Goal: Transaction & Acquisition: Purchase product/service

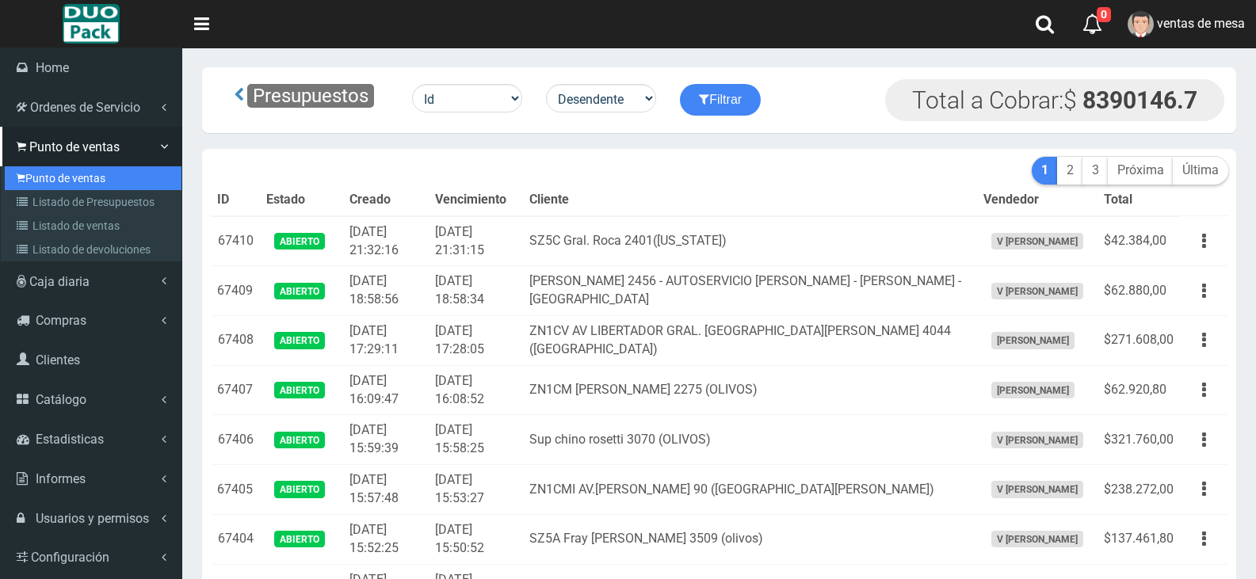
click at [16, 182] on link "Punto de ventas" at bounding box center [93, 178] width 177 height 24
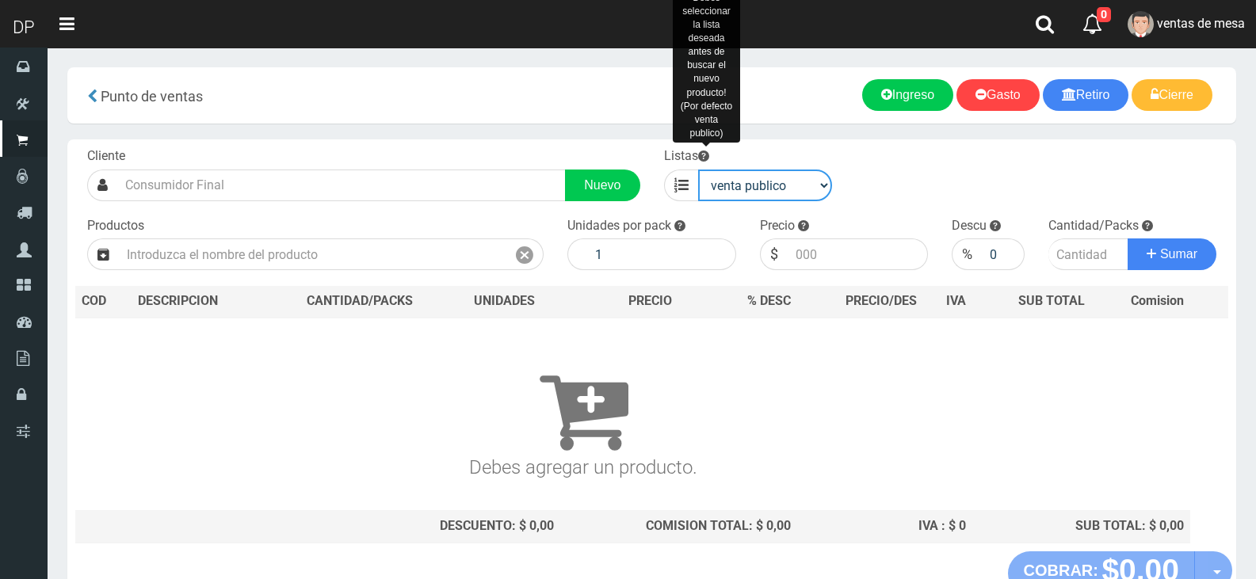
click at [730, 183] on select "venta publico Sup chinos reventas" at bounding box center [765, 186] width 135 height 32
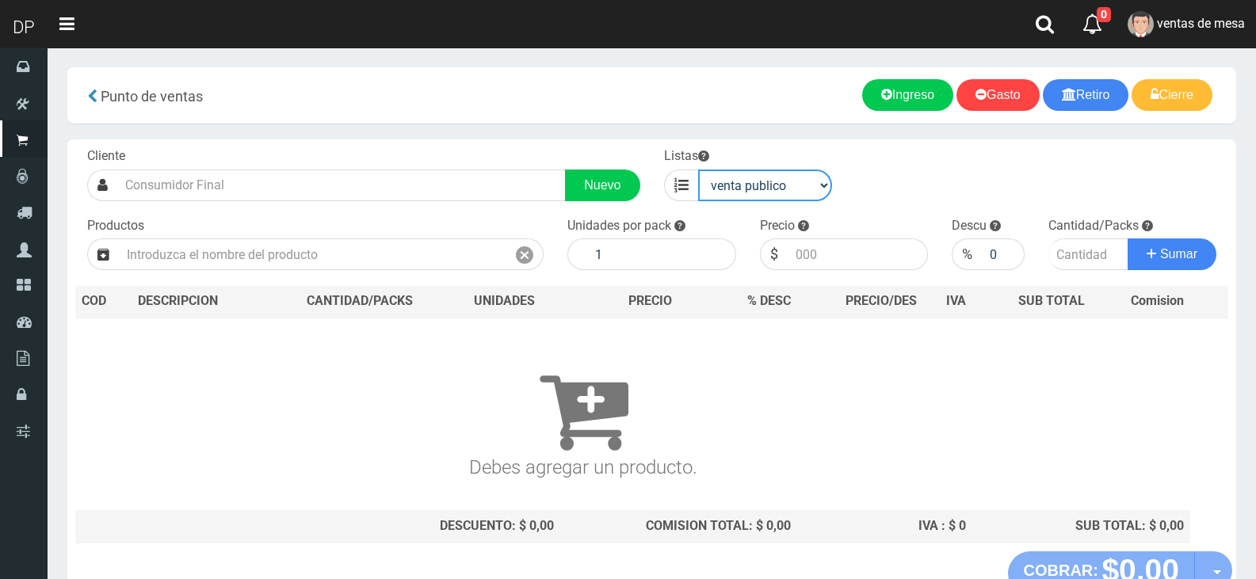
select select "3"
click at [698, 170] on select "venta publico Sup chinos reventas" at bounding box center [765, 186] width 135 height 32
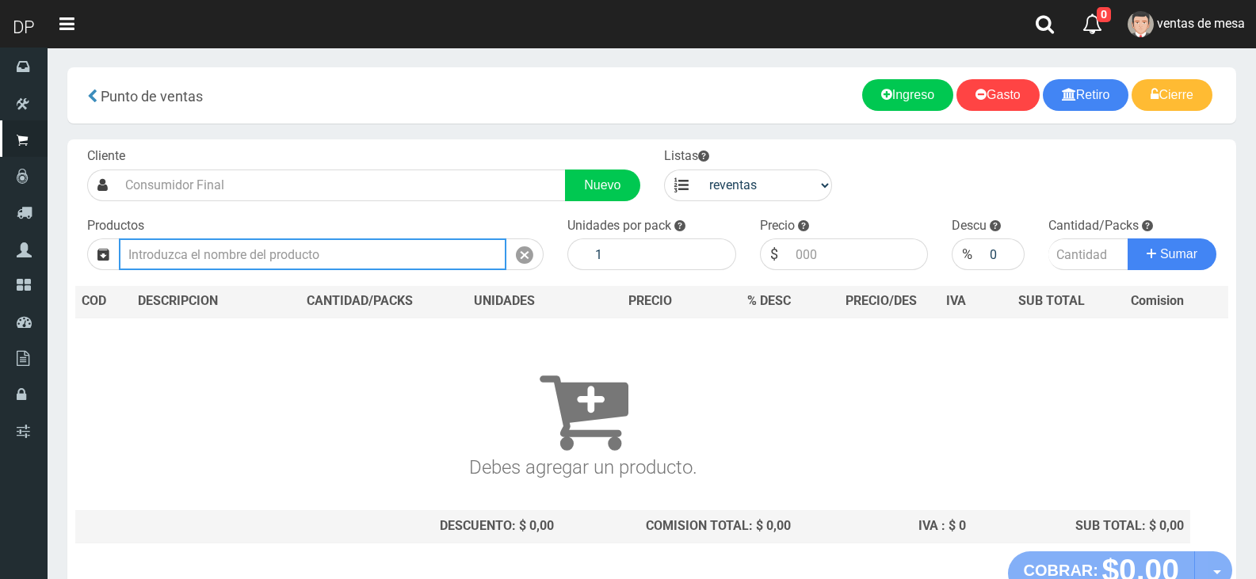
click at [444, 268] on input "text" at bounding box center [312, 255] width 387 height 32
click at [446, 258] on input "text" at bounding box center [312, 255] width 387 height 32
type input "T"
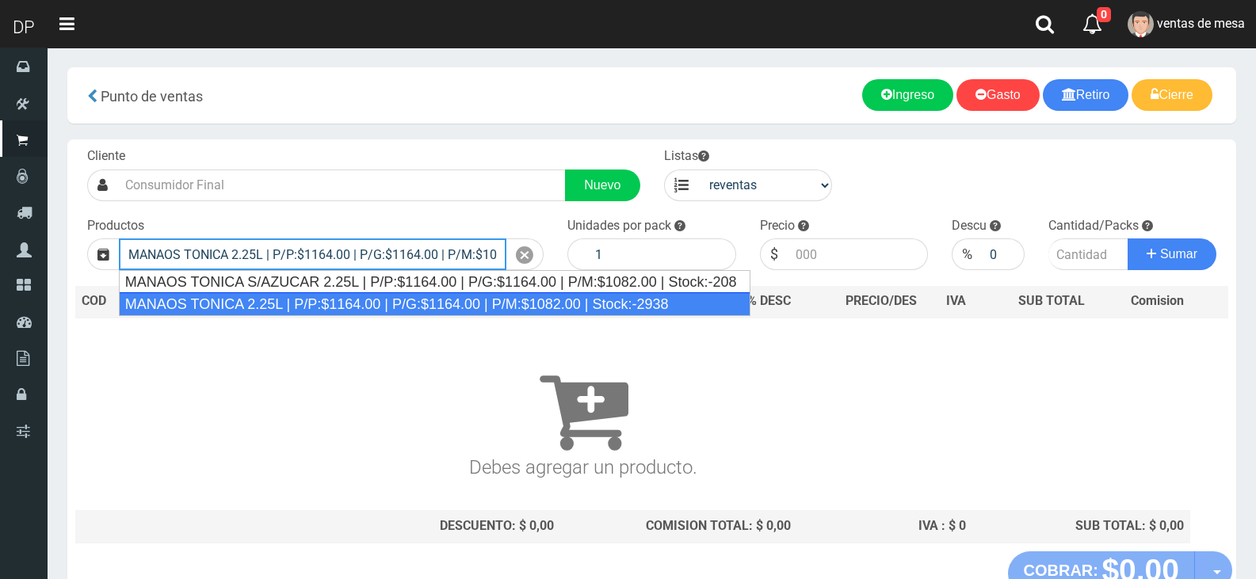
type input "MANAOS TONICA 2.25L | P/P:$1164.00 | P/G:$1164.00 | P/M:$1082.00 | Stock:-2938"
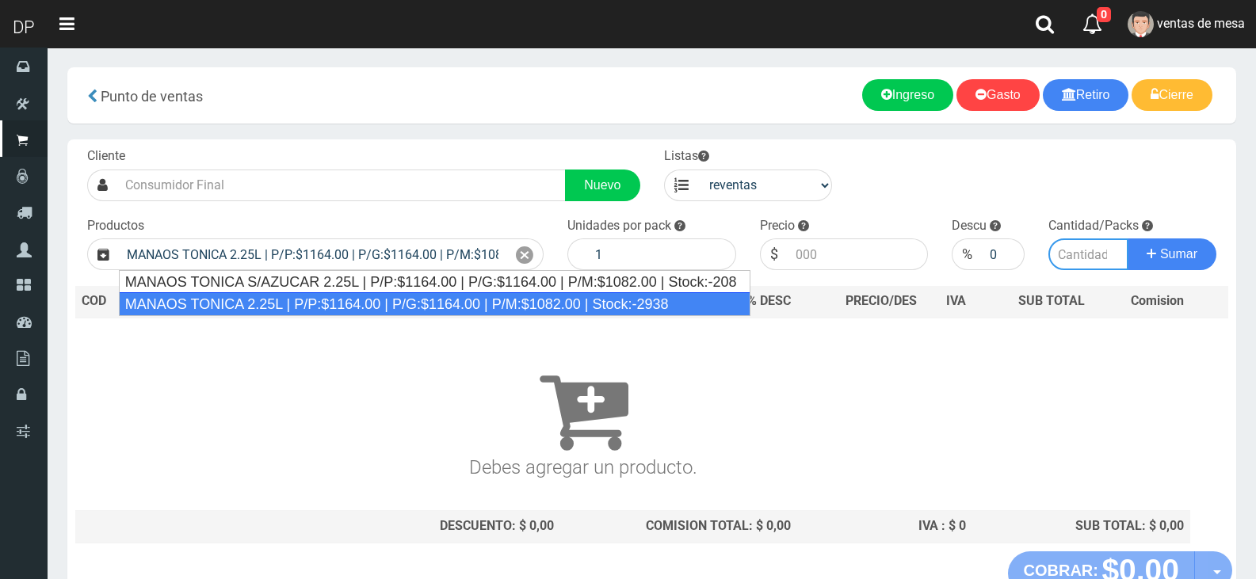
type input "6"
type input "1082.00"
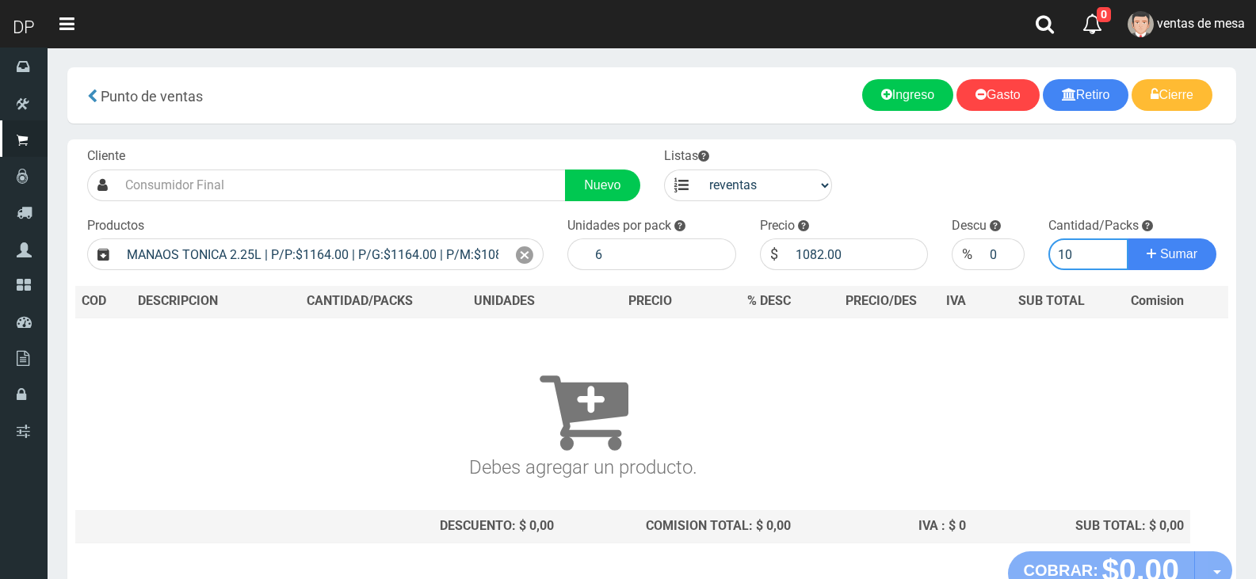
type input "10"
click at [1128, 239] on button "Sumar" at bounding box center [1172, 255] width 89 height 32
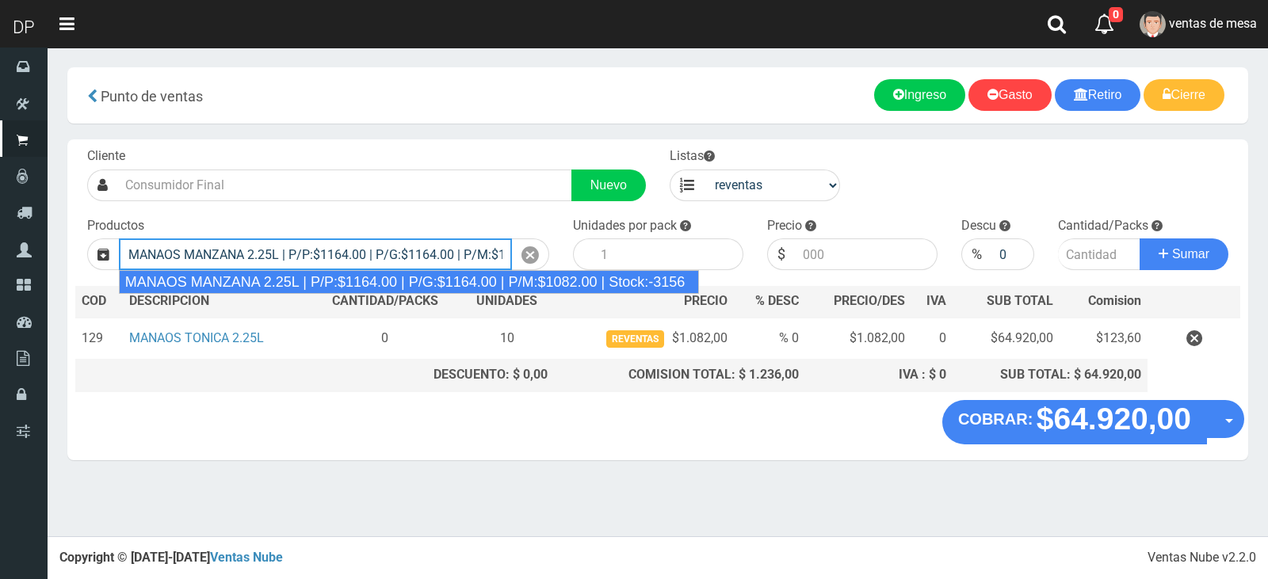
type input "MANAOS MANZANA 2.25L | P/P:$1164.00 | P/G:$1164.00 | P/M:$1082.00 | Stock:-3156"
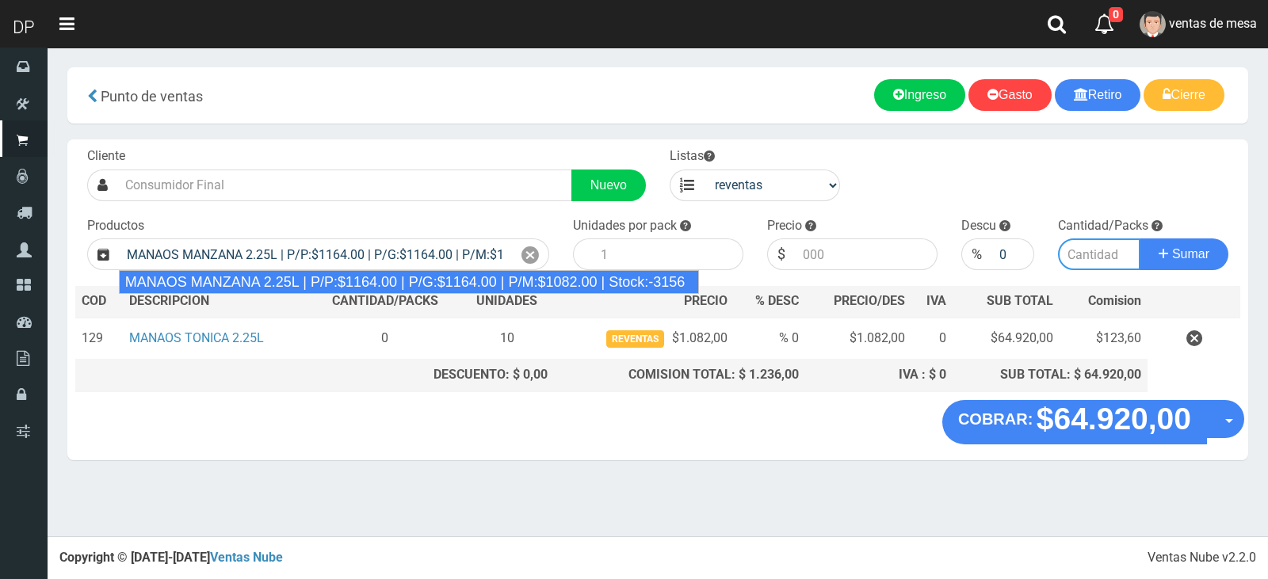
type input "6"
type input "1082.00"
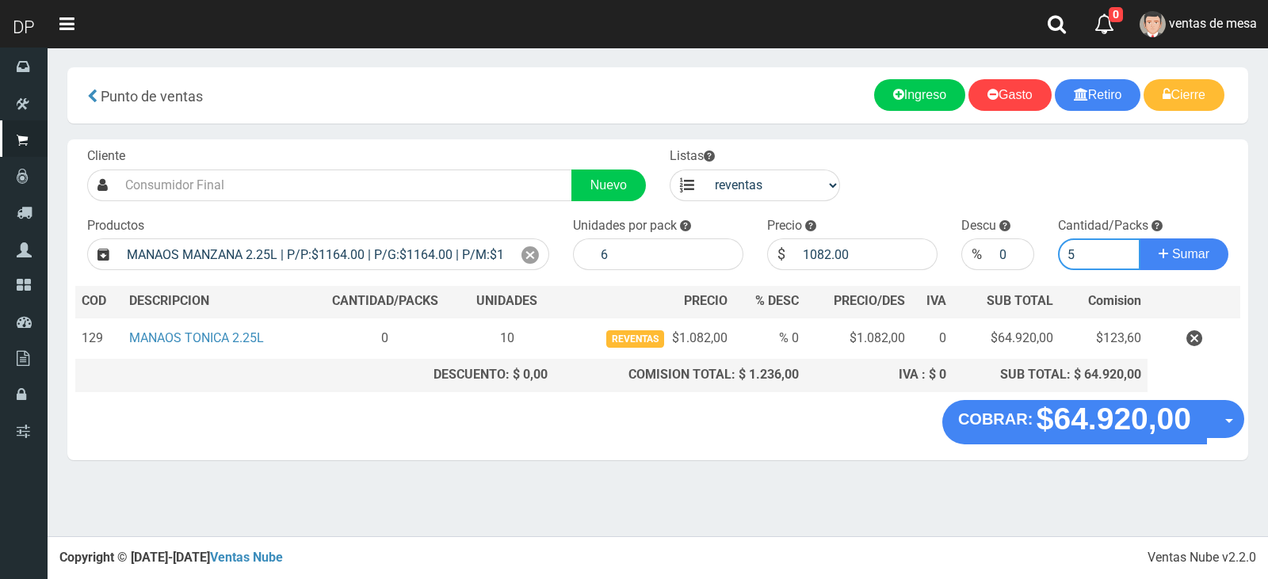
type input "5"
click at [1139, 239] on button "Sumar" at bounding box center [1183, 255] width 89 height 32
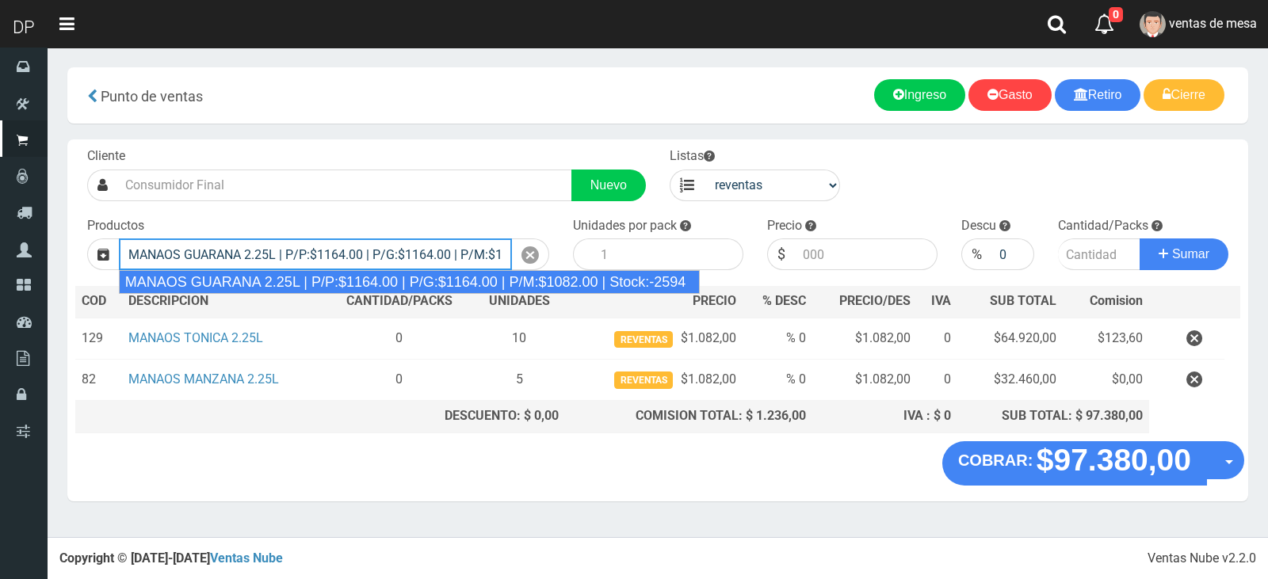
type input "MANAOS GUARANA 2.25L | P/P:$1164.00 | P/G:$1164.00 | P/M:$1082.00 | Stock:-2594"
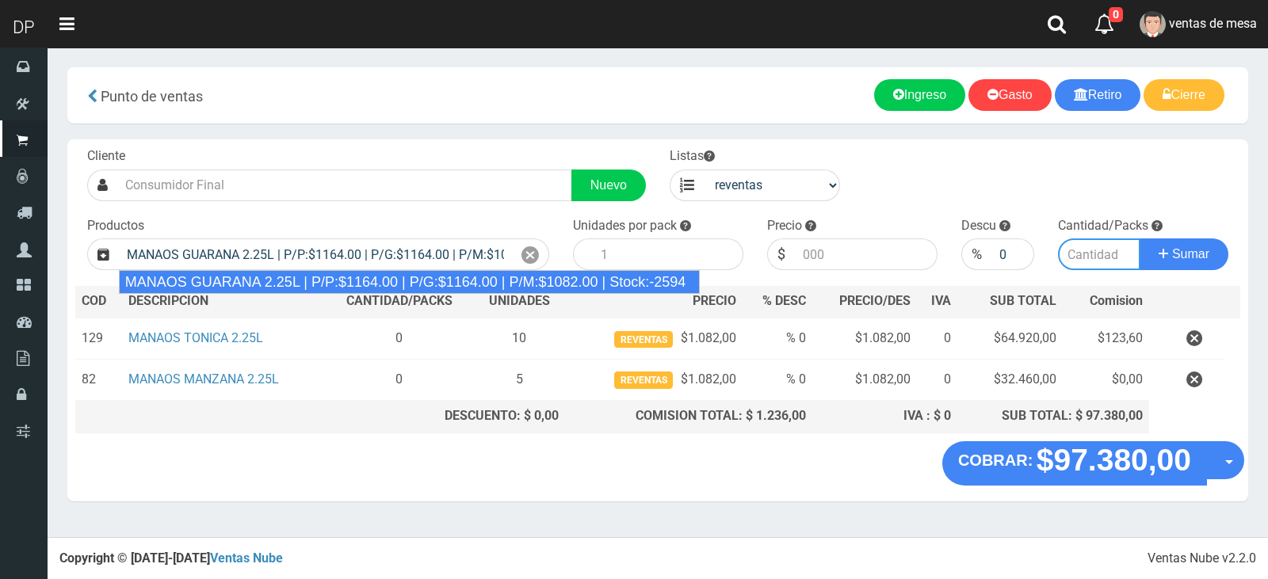
type input "6"
type input "1082.00"
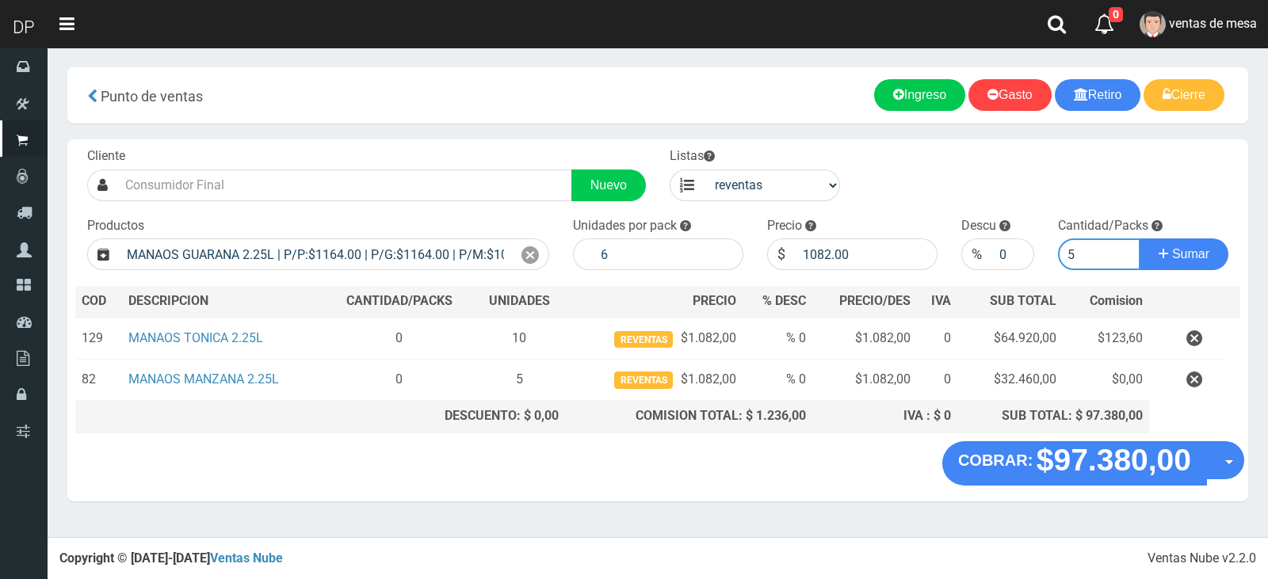
type input "5"
click at [1139, 239] on button "Sumar" at bounding box center [1183, 255] width 89 height 32
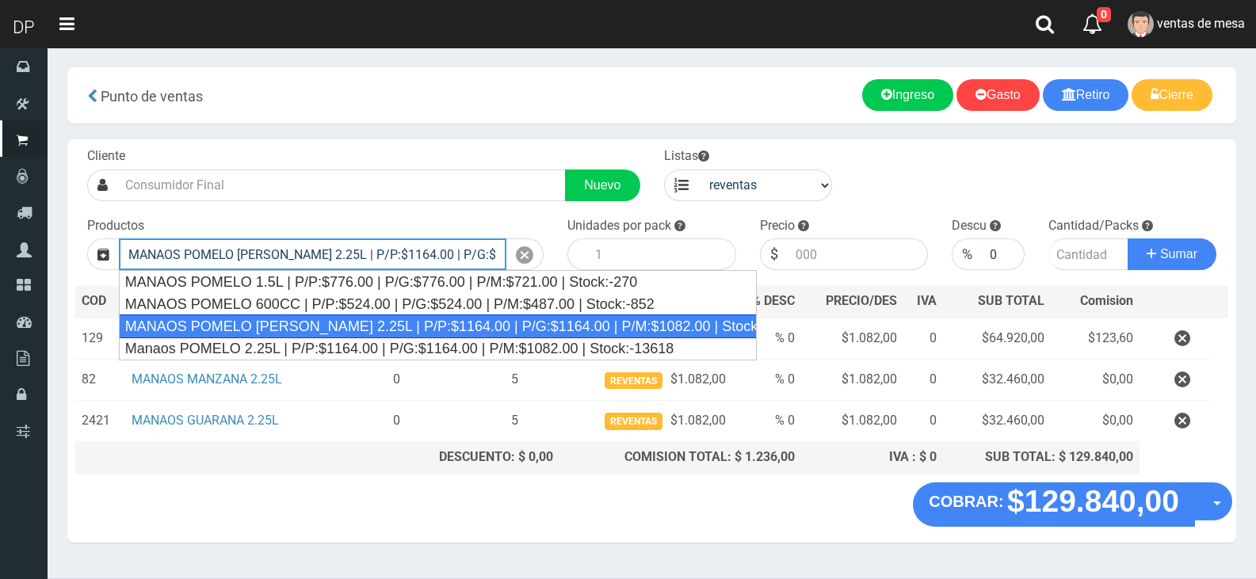
type input "MANAOS POMELO ROSADO 2.25L | P/P:$1164.00 | P/G:$1164.00 | P/M:$1082.00 | Stock…"
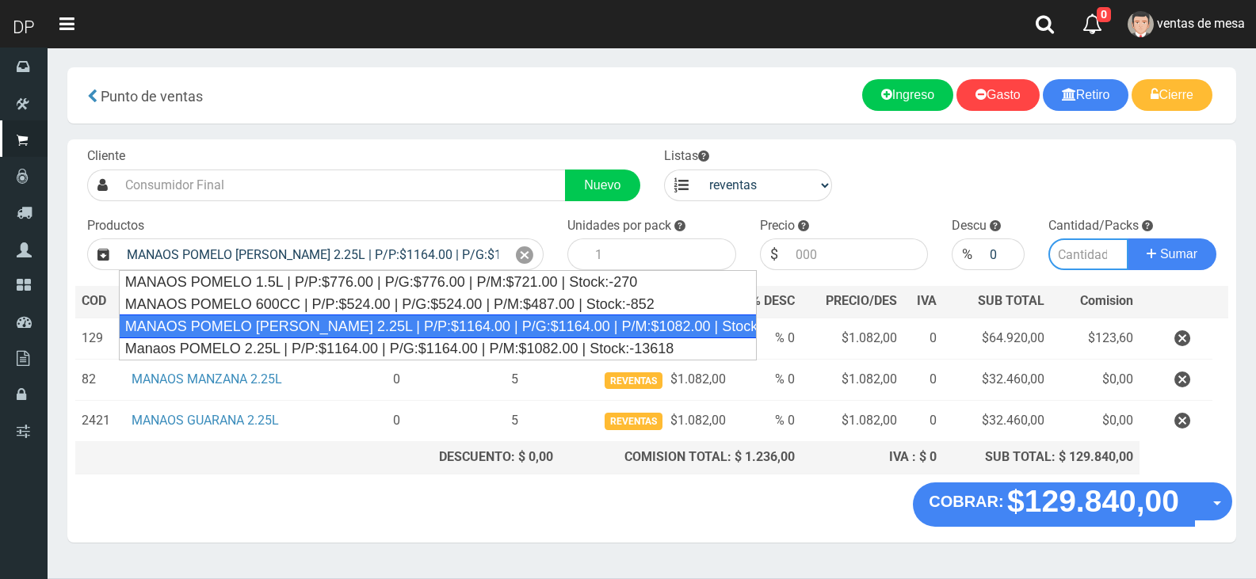
type input "6"
type input "1082.00"
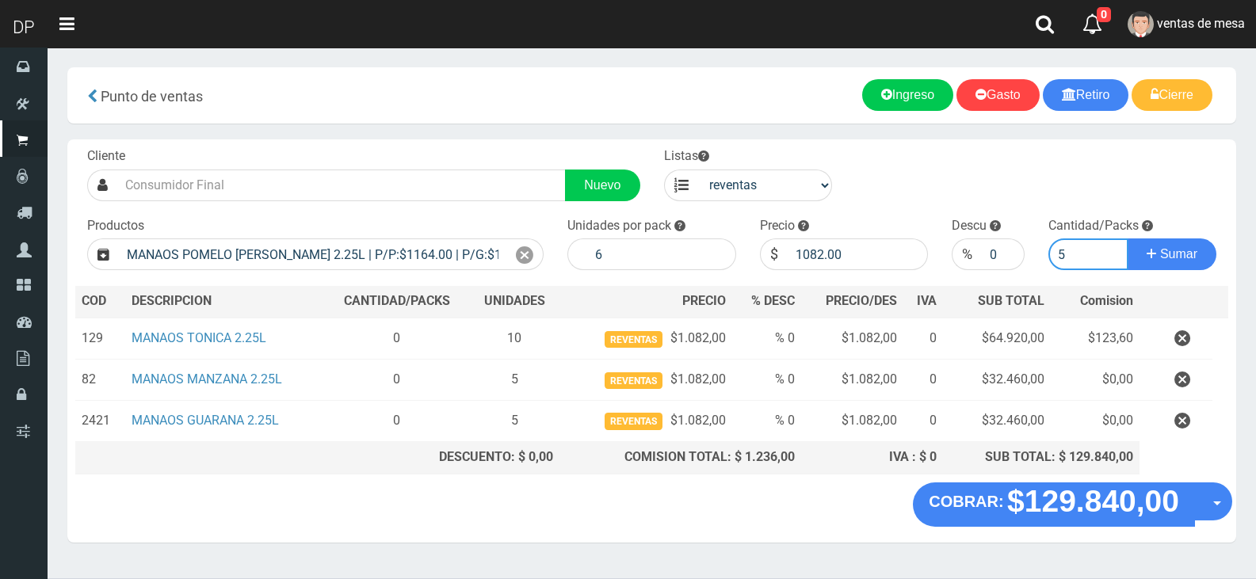
type input "5"
click at [1128, 239] on button "Sumar" at bounding box center [1172, 255] width 89 height 32
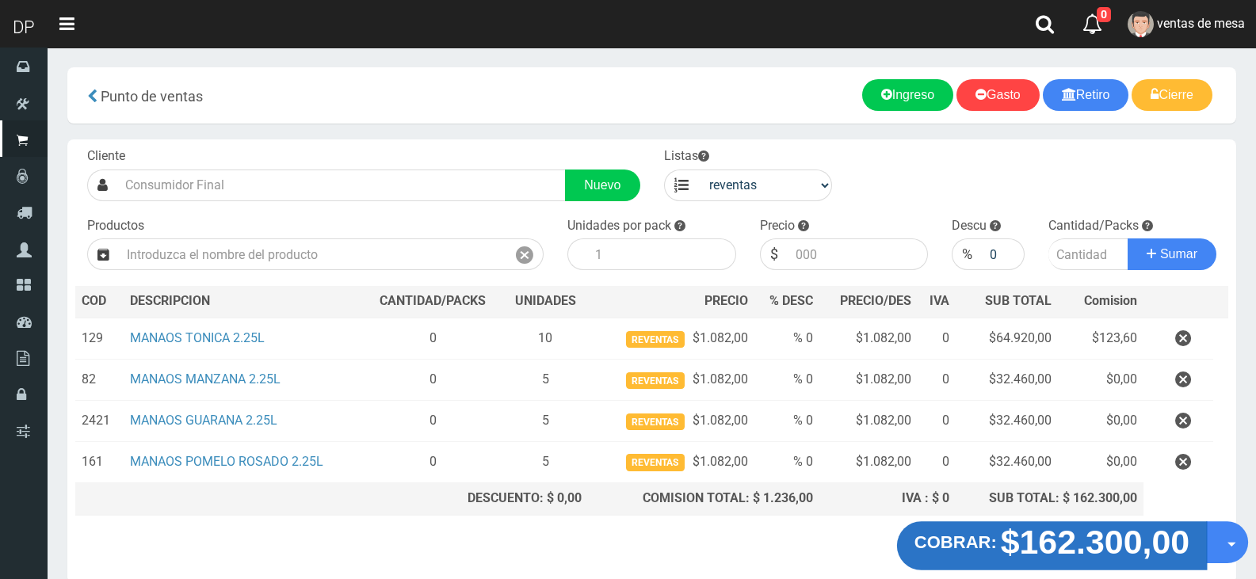
click at [1114, 542] on strong "$162.300,00" at bounding box center [1095, 541] width 189 height 37
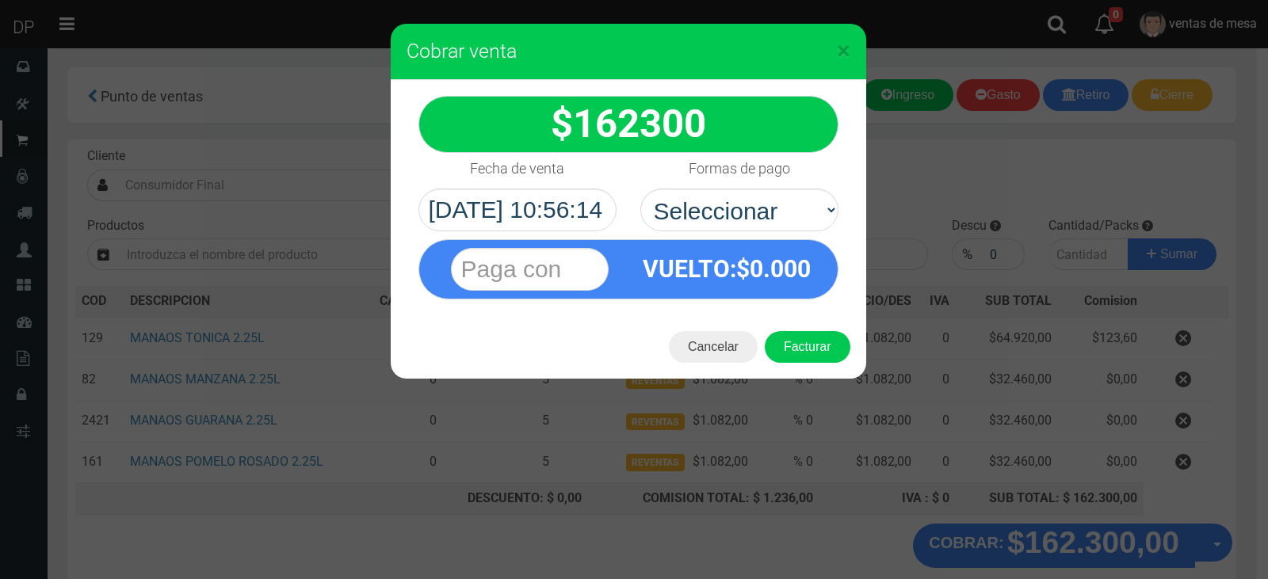
click at [772, 231] on div "VUELTO :$ 0.000" at bounding box center [628, 265] width 444 height 68
click at [758, 223] on select "Seleccionar Efectivo Tarjeta de Crédito Depósito Débito" at bounding box center [739, 210] width 198 height 43
select select "Efectivo"
click at [640, 189] on select "Seleccionar Efectivo Tarjeta de Crédito Depósito Débito" at bounding box center [739, 210] width 198 height 43
click at [801, 353] on button "Facturar" at bounding box center [808, 347] width 86 height 32
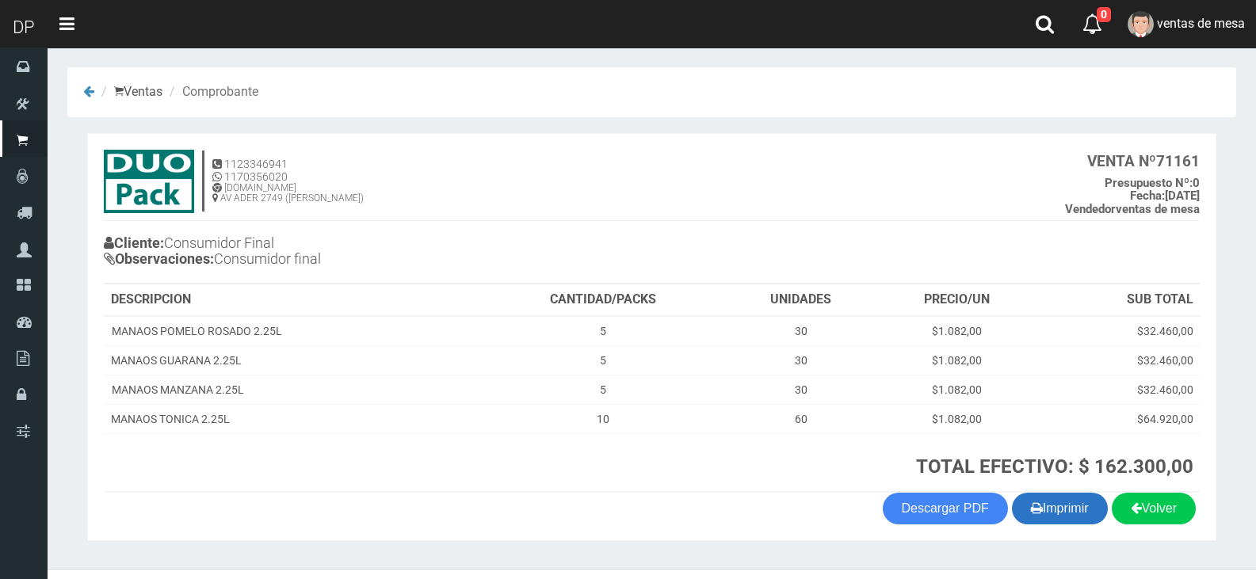
click at [1044, 509] on button "Imprimir" at bounding box center [1060, 509] width 96 height 32
drag, startPoint x: 835, startPoint y: 139, endPoint x: 786, endPoint y: 245, distance: 117.0
click at [826, 177] on section "1123346941 1170356020 WWW.DUOPACKS.COM.AR AV ADER 2749 (MUNRO) VENTA Nº 71161 P…" at bounding box center [651, 337] width 1129 height 408
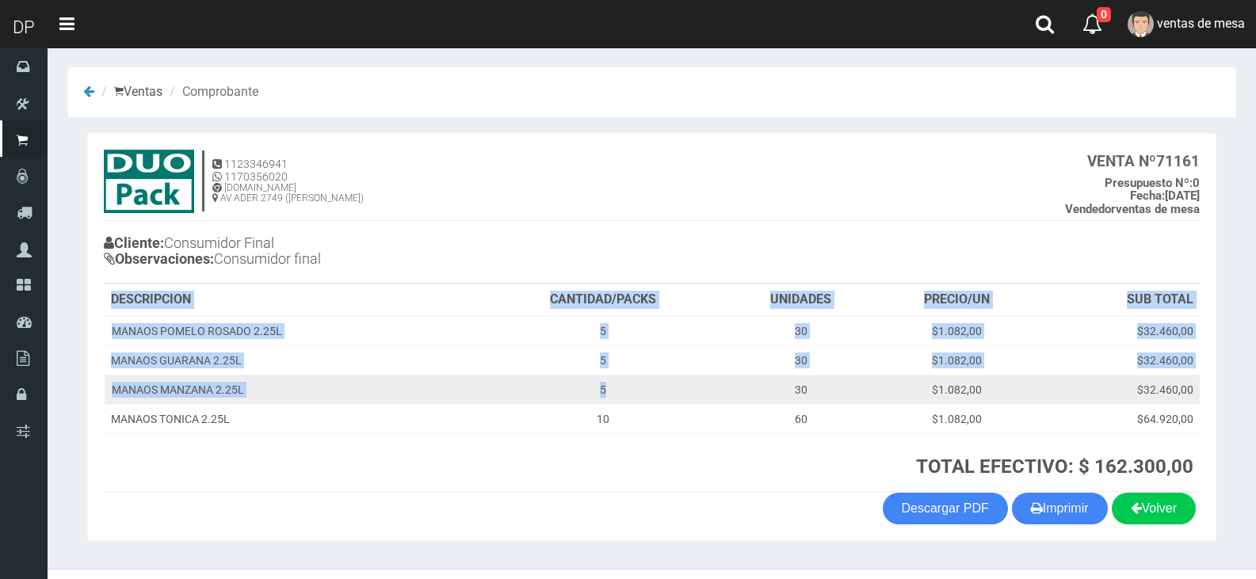
drag, startPoint x: 786, startPoint y: 245, endPoint x: 596, endPoint y: 377, distance: 231.7
click at [608, 382] on section "1123346941 1170356020 WWW.DUOPACKS.COM.AR AV ADER 2749 (MUNRO) VENTA Nº 71161 P…" at bounding box center [651, 337] width 1129 height 408
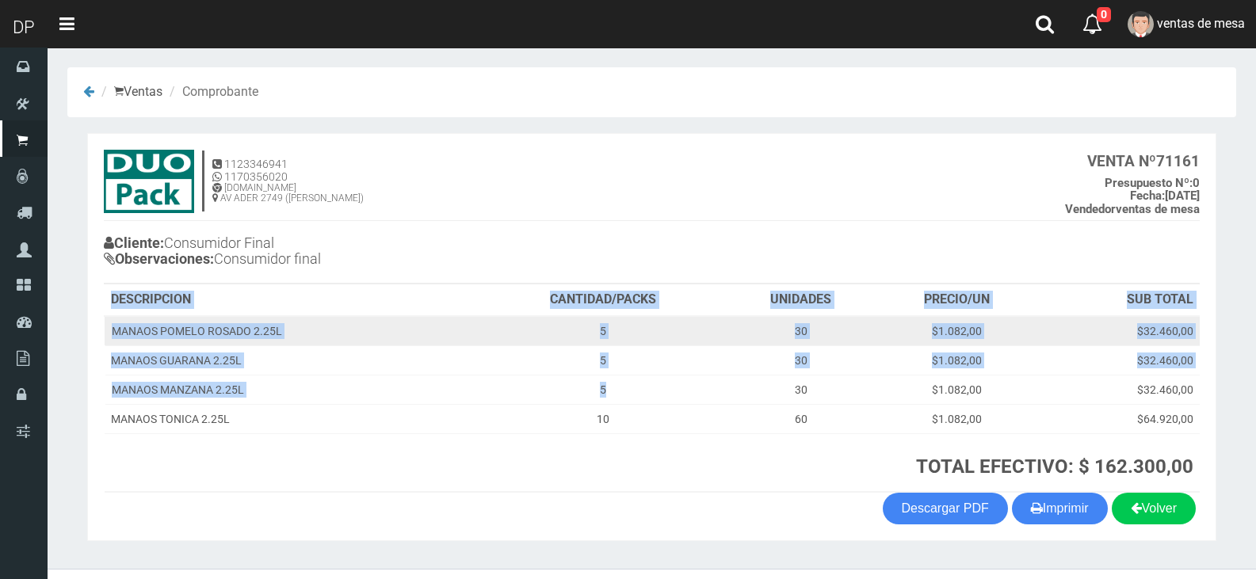
click at [567, 342] on td "5" at bounding box center [604, 331] width 244 height 30
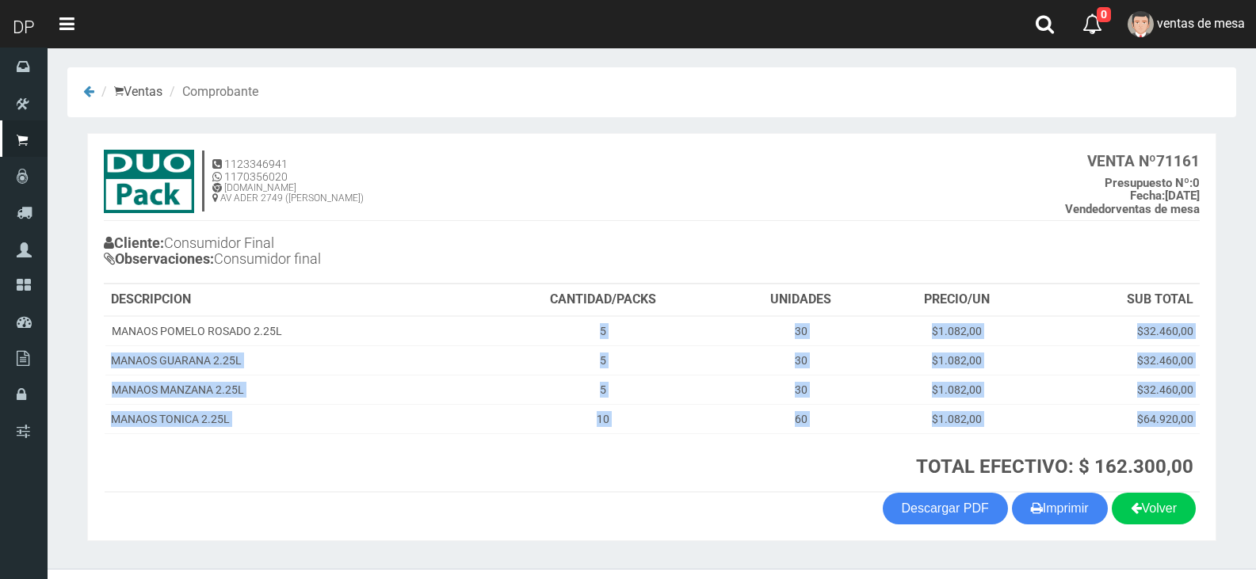
drag, startPoint x: 570, startPoint y: 326, endPoint x: 651, endPoint y: 452, distance: 150.4
click at [651, 452] on table "DESCRIPCION CANTIDAD/PACKS UNIDADES PRECIO/UN SUB TOTAL MANAOS POMELO ROSADO 2.…" at bounding box center [652, 388] width 1096 height 208
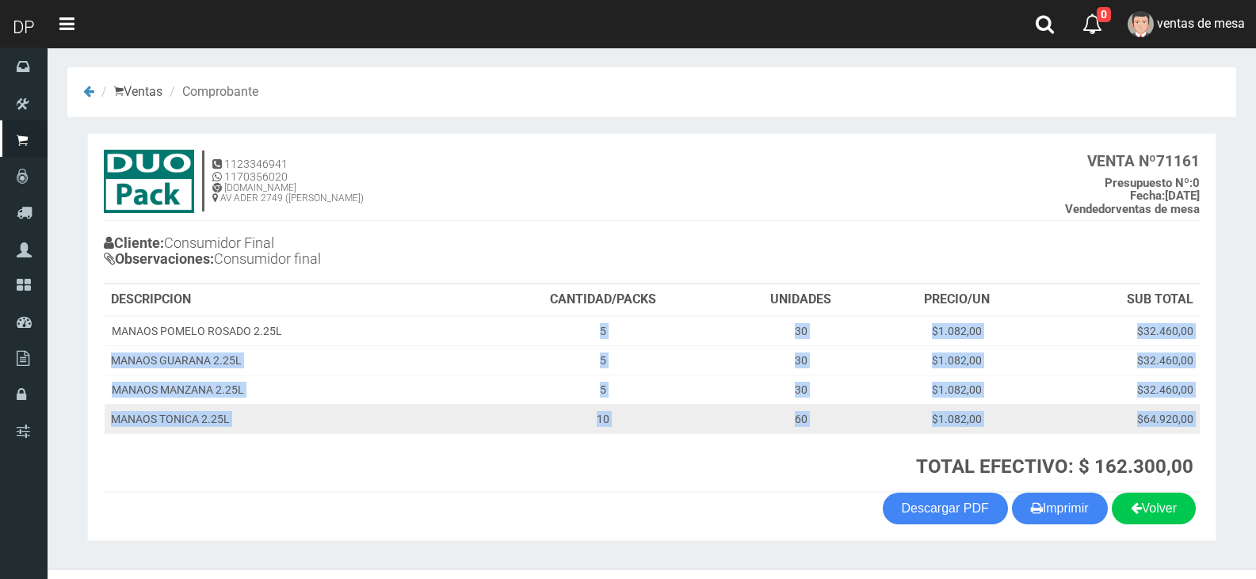
click at [647, 428] on td "10" at bounding box center [604, 418] width 244 height 29
click at [644, 426] on td "10" at bounding box center [604, 418] width 244 height 29
click at [644, 423] on td "10" at bounding box center [604, 418] width 244 height 29
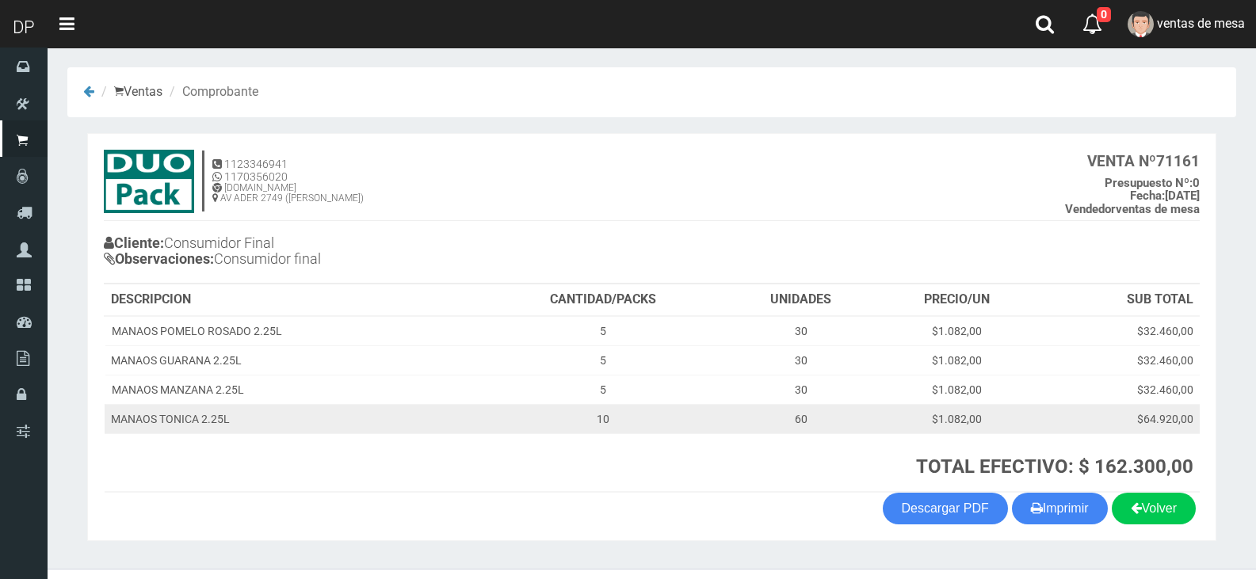
click at [644, 423] on td "10" at bounding box center [604, 418] width 244 height 29
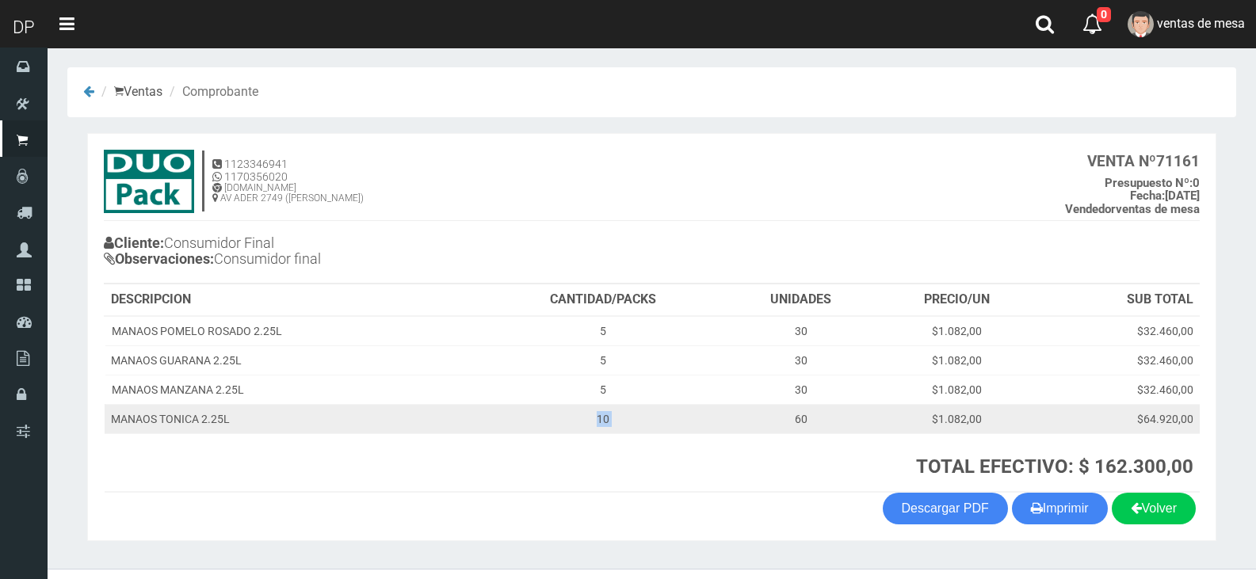
click at [647, 407] on td "10" at bounding box center [604, 418] width 244 height 29
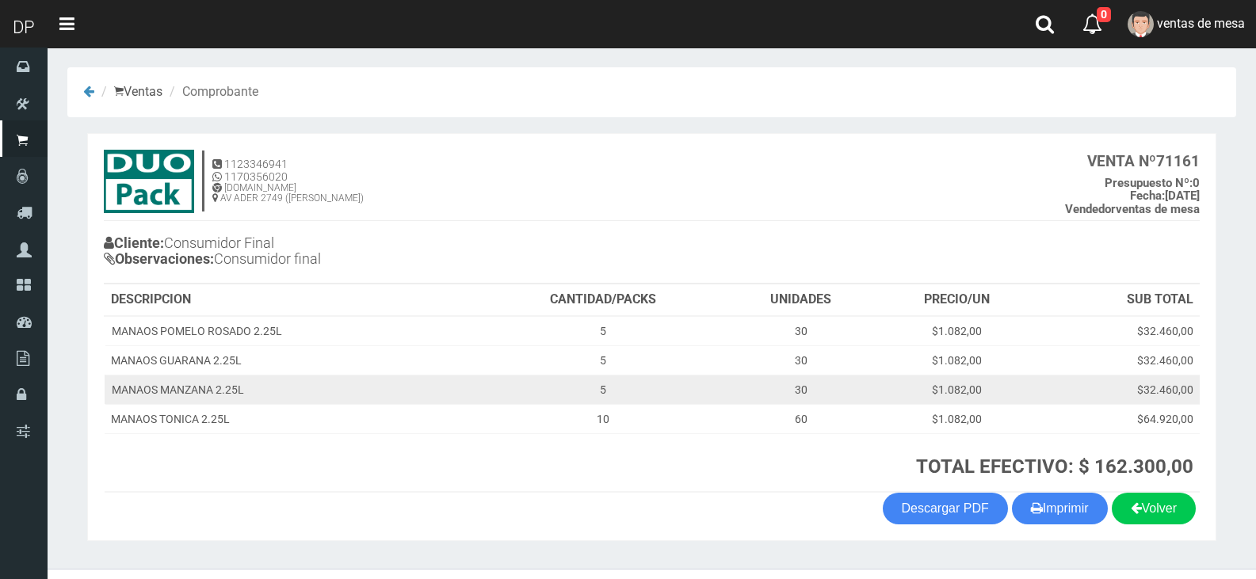
click at [646, 398] on td "5" at bounding box center [604, 389] width 244 height 29
click at [643, 379] on td "5" at bounding box center [604, 389] width 244 height 29
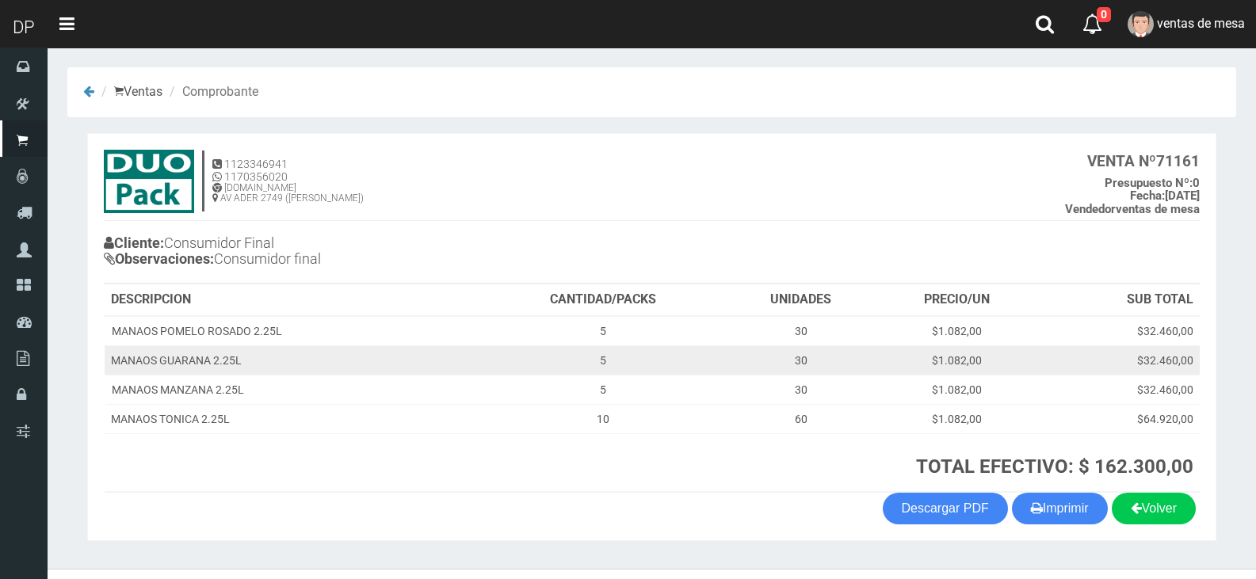
click at [643, 365] on td "5" at bounding box center [604, 359] width 244 height 29
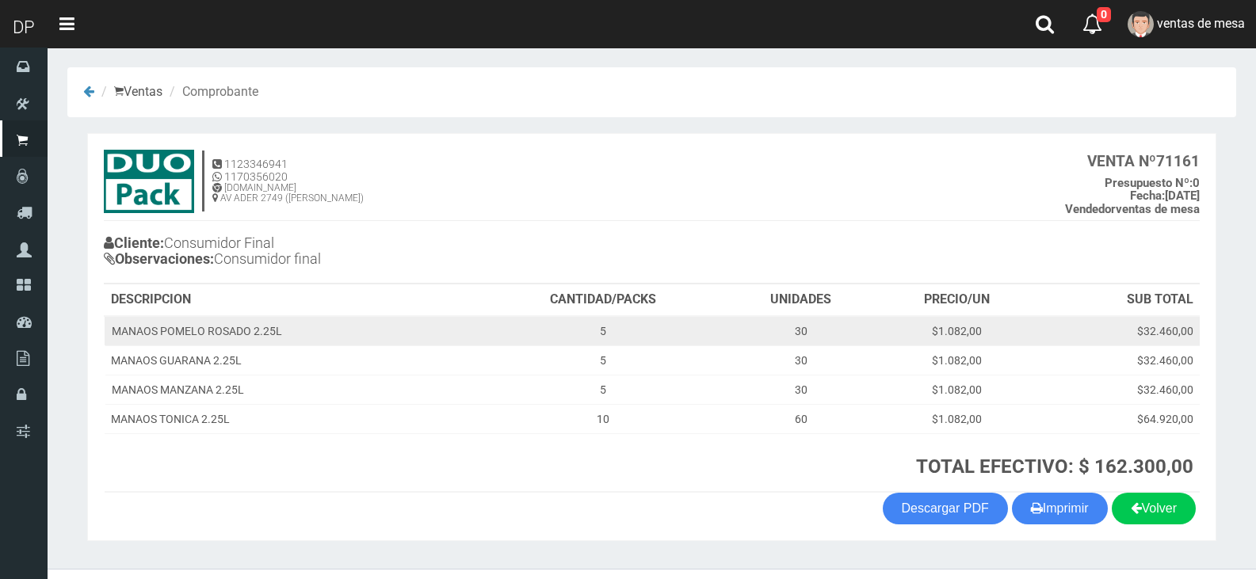
click at [644, 320] on td "5" at bounding box center [604, 331] width 244 height 30
click at [643, 326] on td "5" at bounding box center [604, 331] width 244 height 30
click at [643, 328] on td "5" at bounding box center [604, 331] width 244 height 30
click at [643, 329] on td "5" at bounding box center [604, 331] width 244 height 30
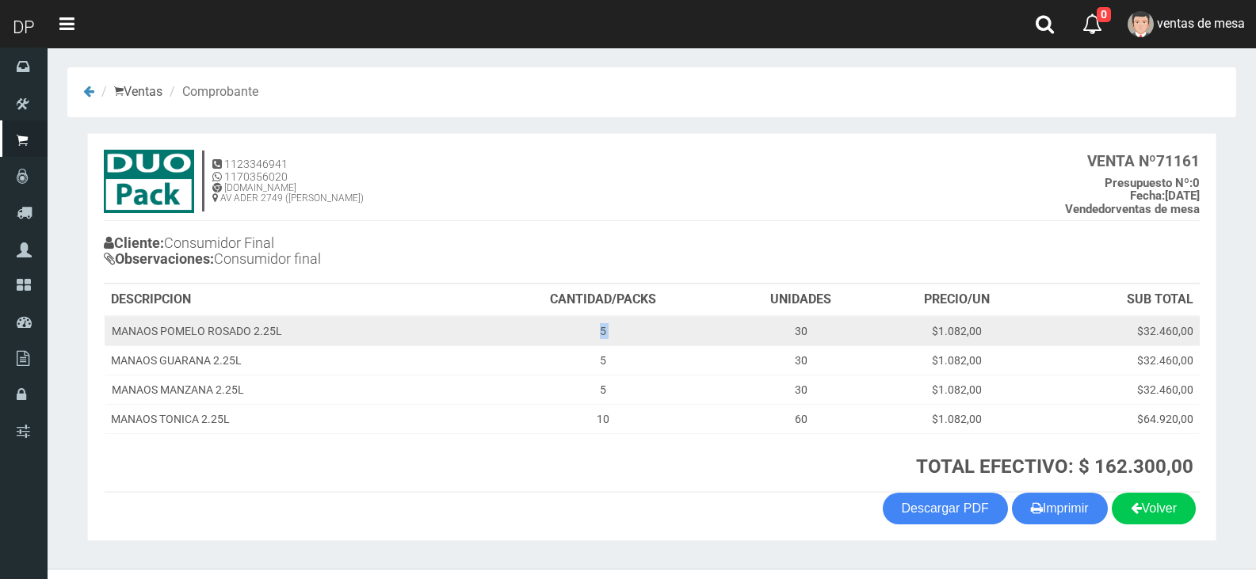
click at [643, 329] on td "5" at bounding box center [604, 331] width 244 height 30
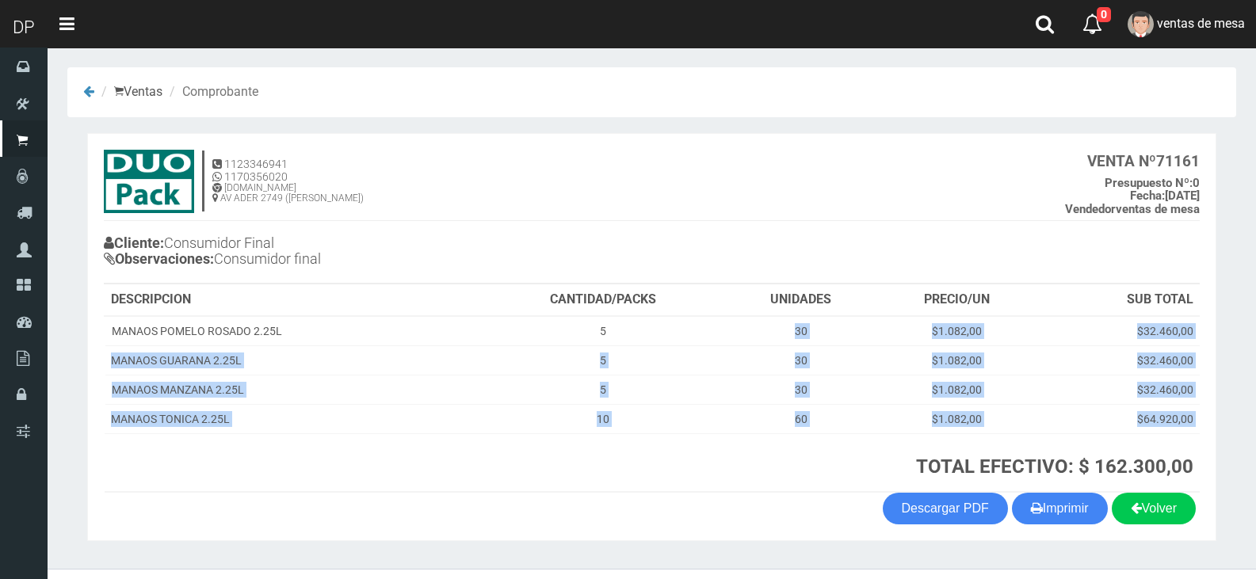
drag, startPoint x: 774, startPoint y: 332, endPoint x: 905, endPoint y: 456, distance: 180.5
click at [914, 462] on table "DESCRIPCION CANTIDAD/PACKS UNIDADES PRECIO/UN SUB TOTAL MANAOS POMELO ROSADO 2.…" at bounding box center [652, 388] width 1096 height 208
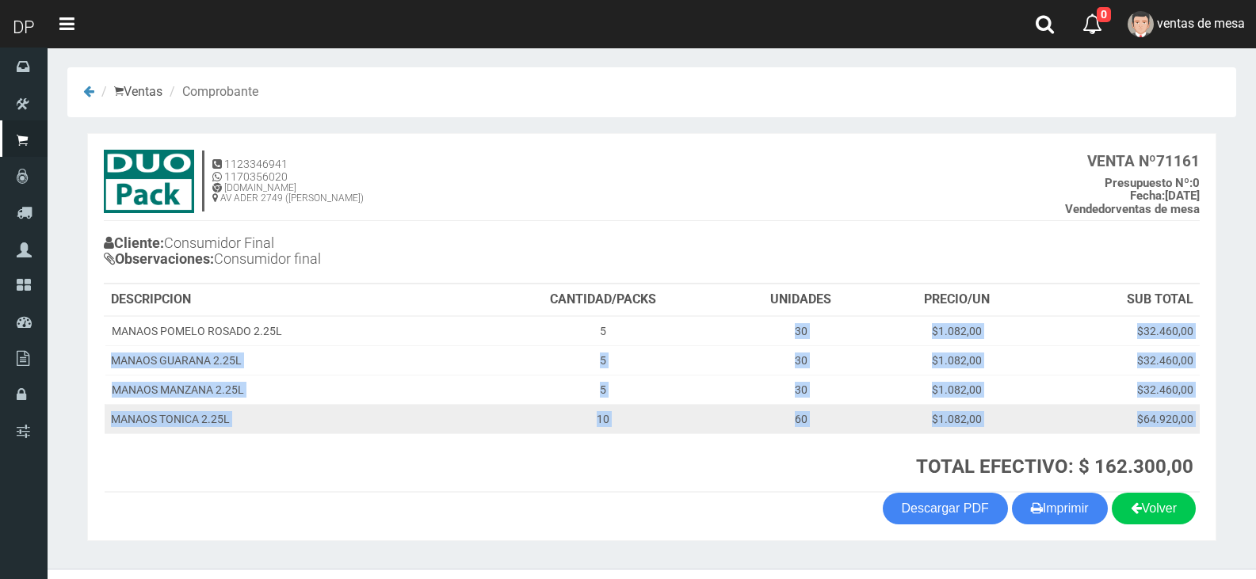
click at [840, 416] on td "60" at bounding box center [800, 418] width 151 height 29
click at [841, 417] on td "60" at bounding box center [800, 418] width 151 height 29
click at [842, 419] on td "60" at bounding box center [800, 418] width 151 height 29
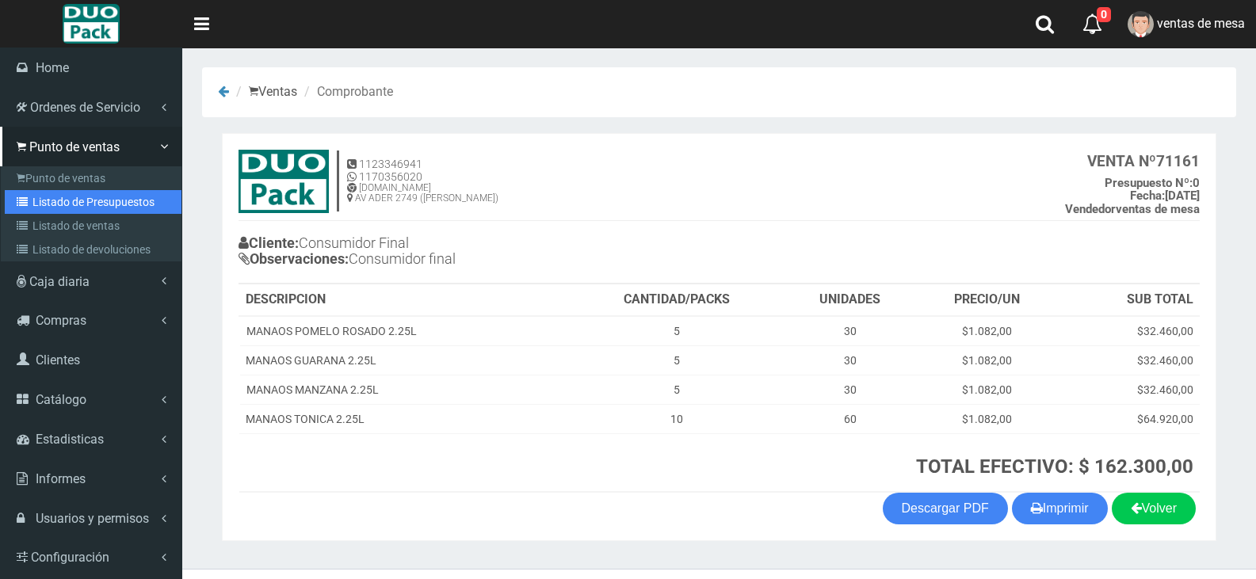
click at [53, 208] on link "Listado de Presupuestos" at bounding box center [93, 202] width 177 height 24
